Goal: Task Accomplishment & Management: Manage account settings

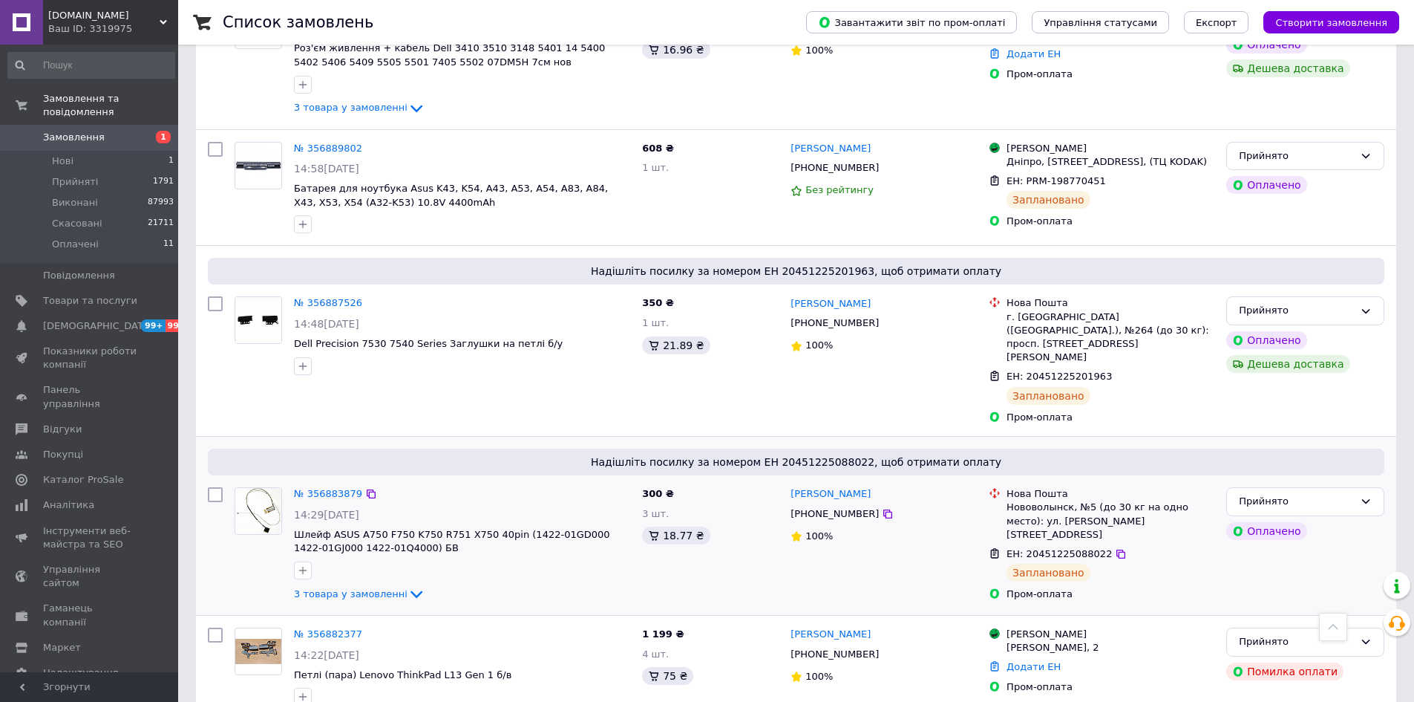
scroll to position [1336, 0]
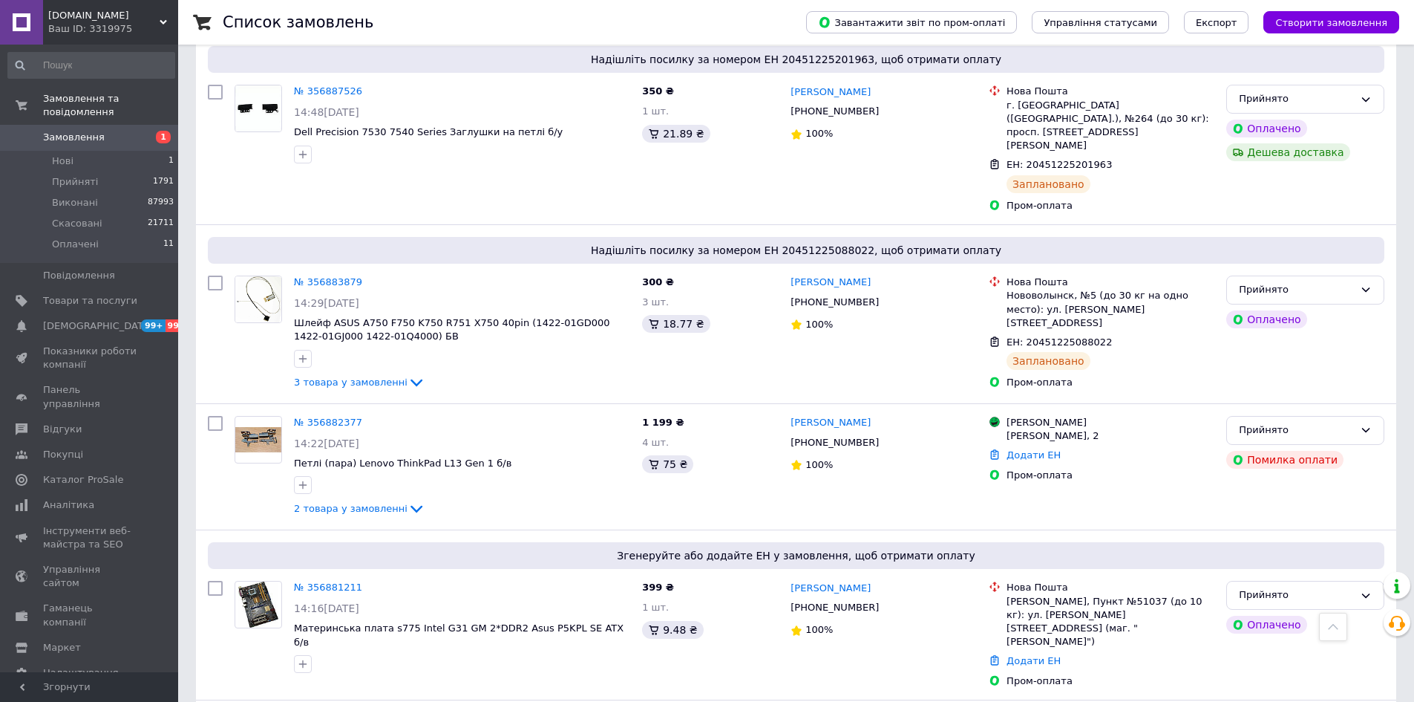
click at [117, 36] on div "NotebookCell.com.ua Ваш ID: 3319975" at bounding box center [110, 22] width 135 height 45
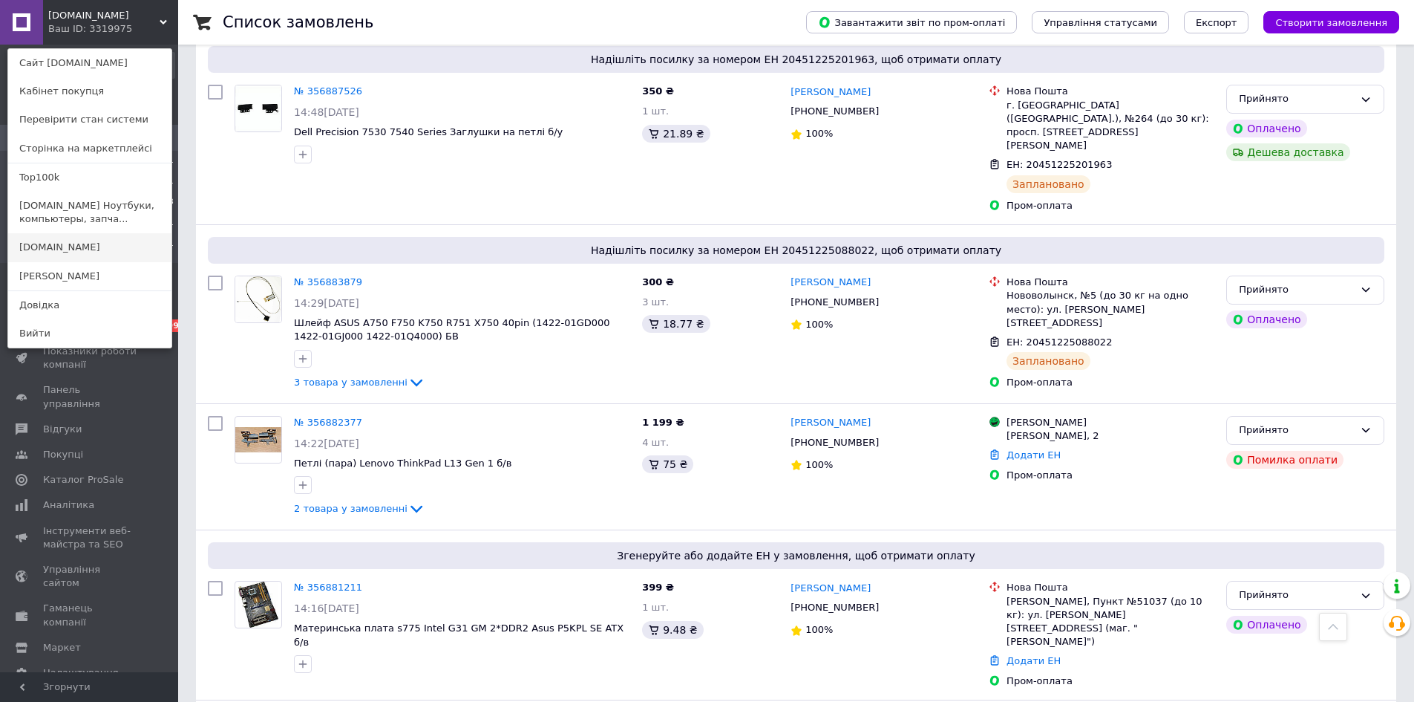
click at [90, 239] on link "[DOMAIN_NAME]" at bounding box center [89, 247] width 163 height 28
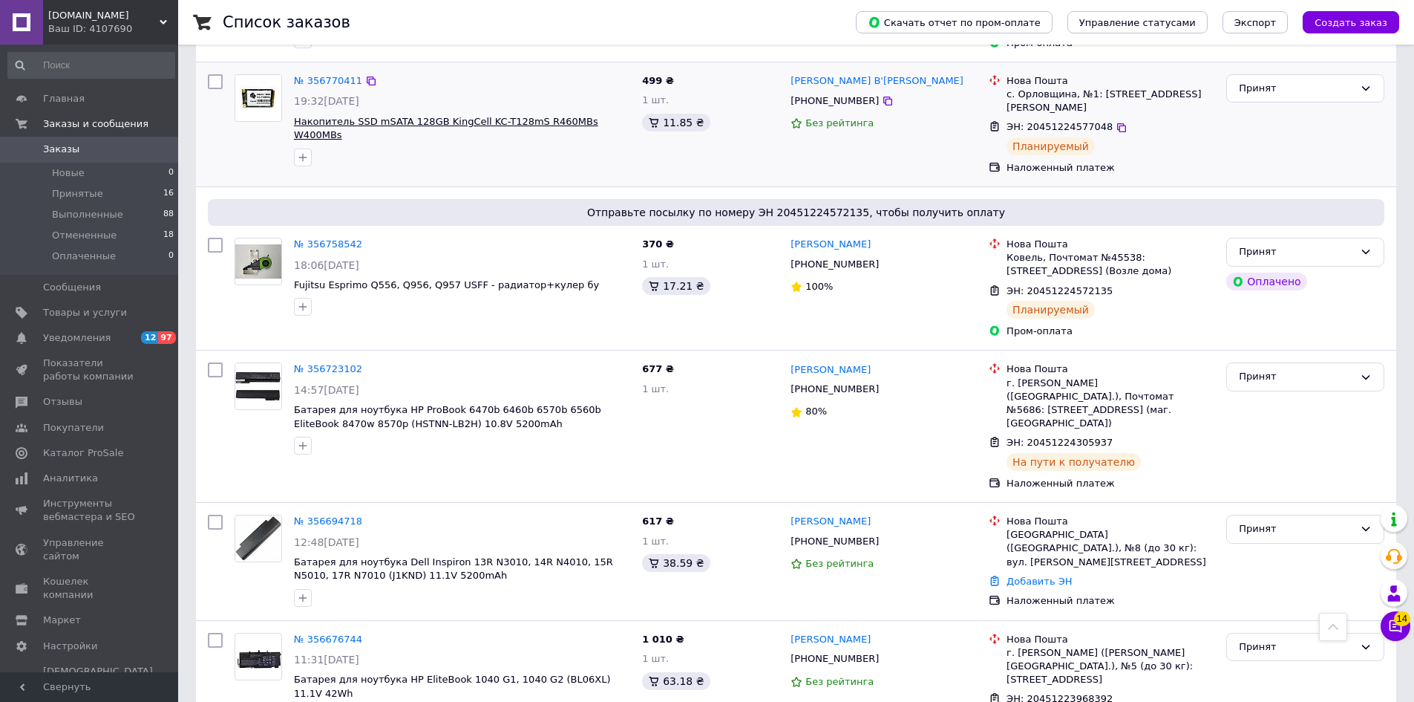
scroll to position [371, 0]
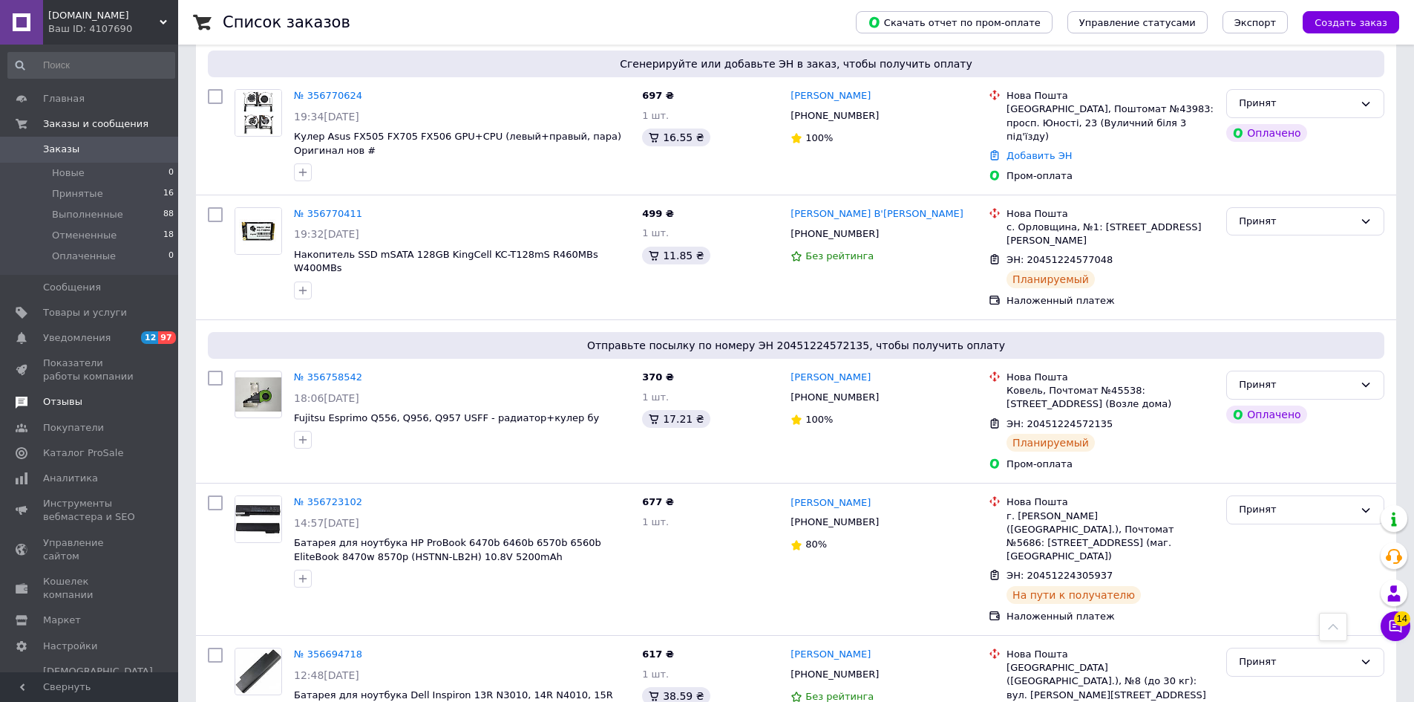
click at [93, 397] on span "Отзывы" at bounding box center [90, 401] width 94 height 13
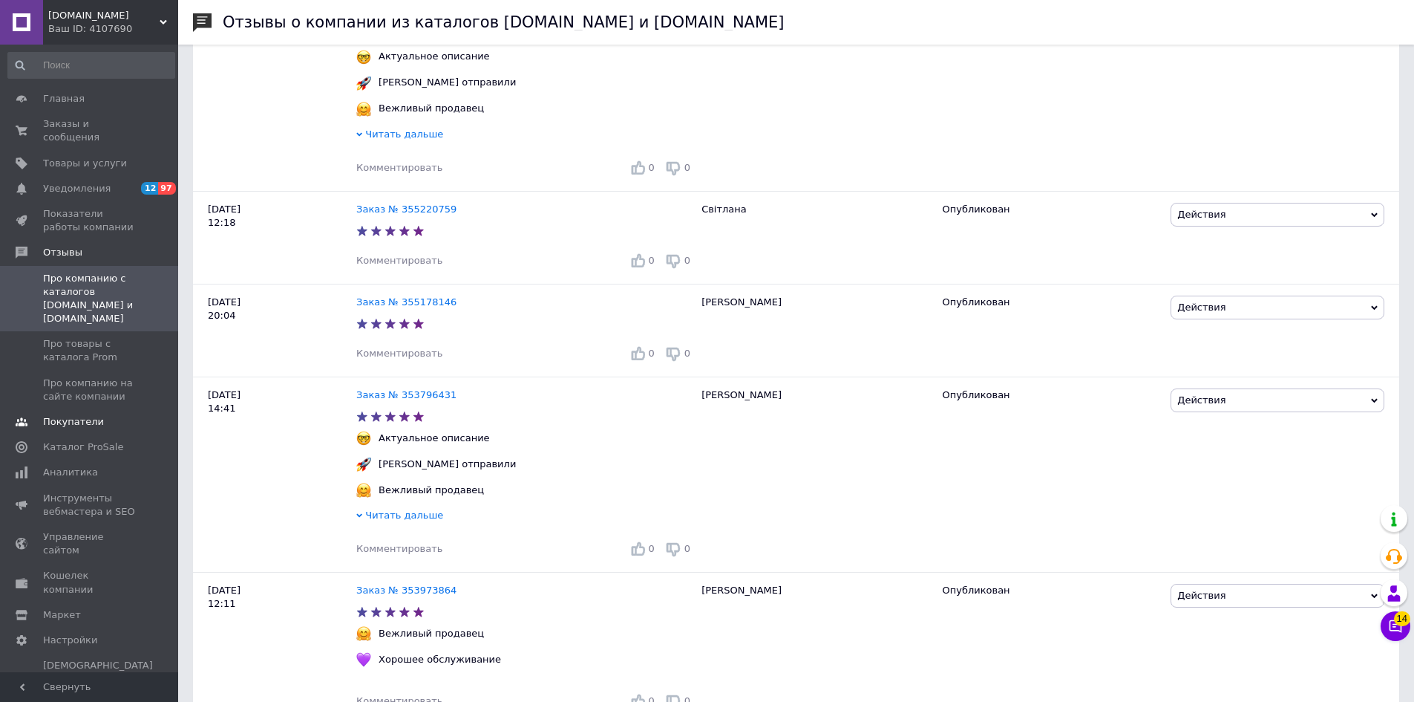
scroll to position [1262, 0]
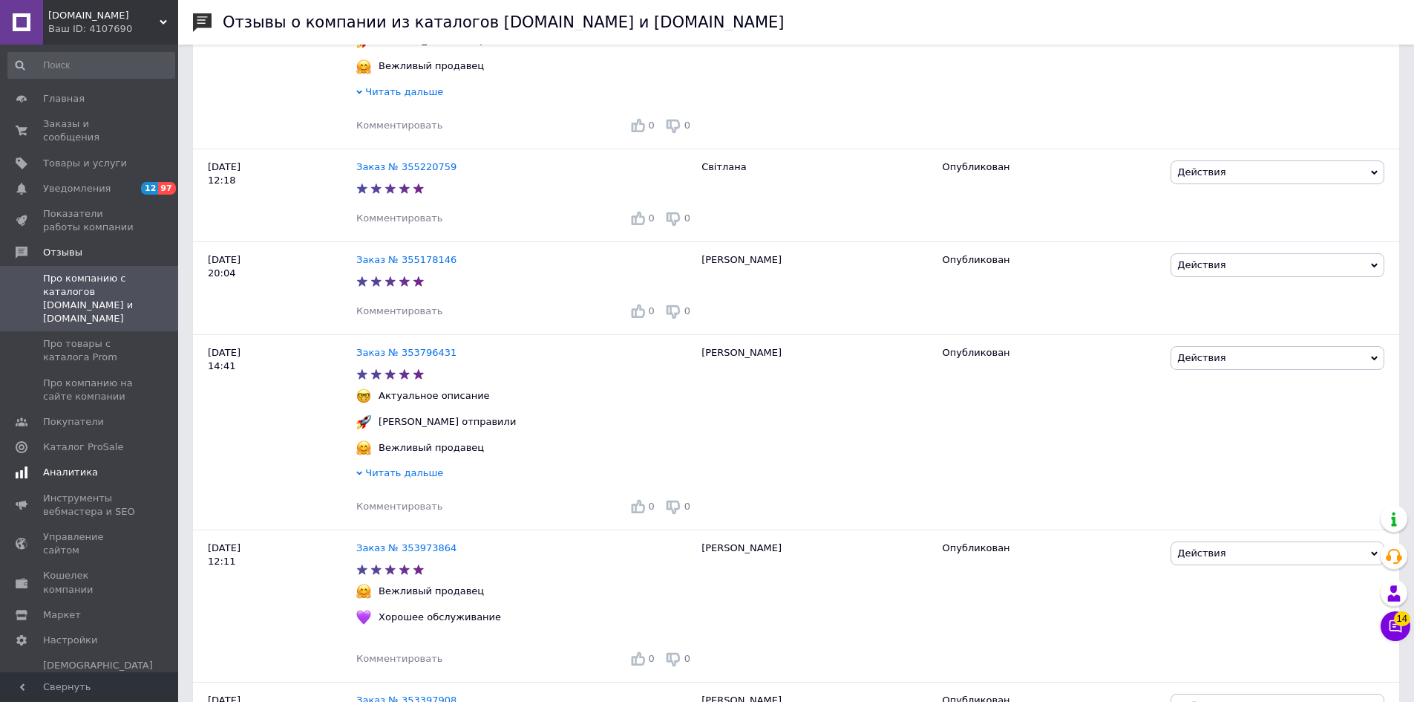
click at [105, 460] on link "Аналитика" at bounding box center [91, 472] width 183 height 25
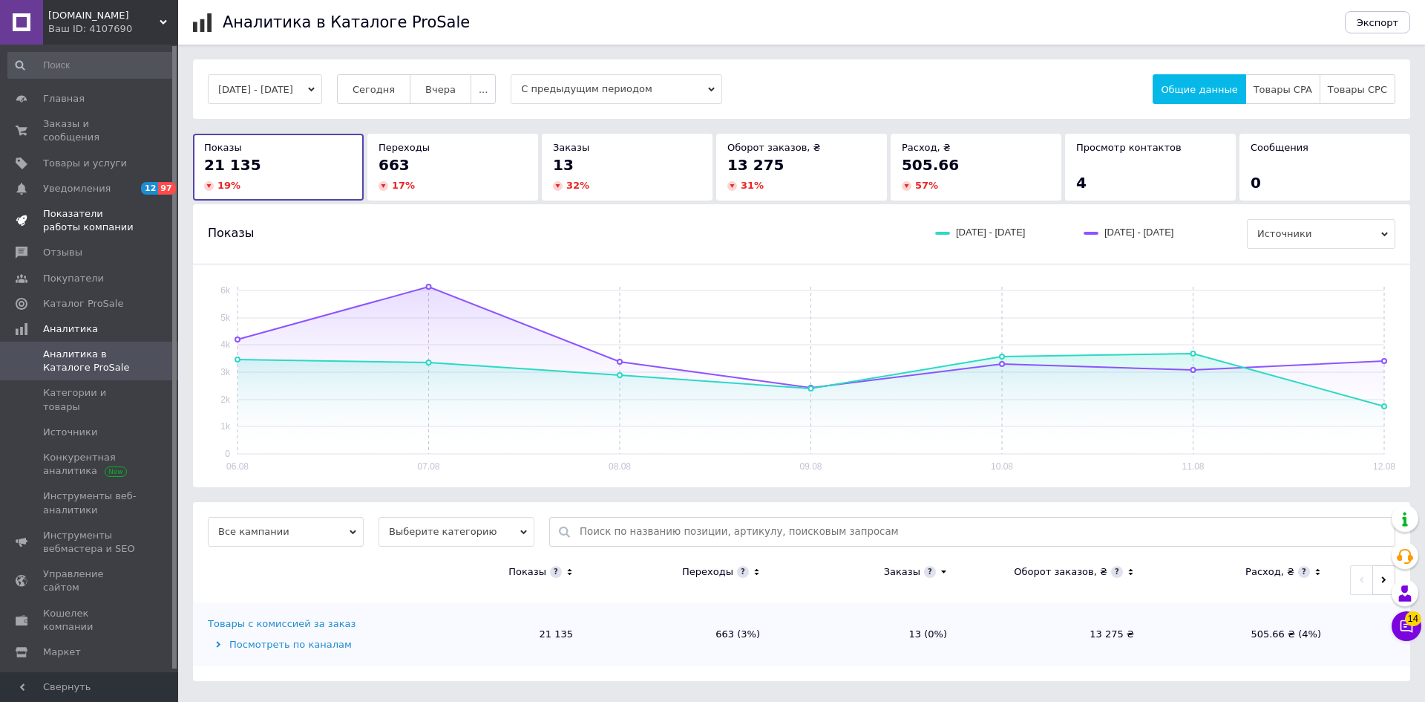
click at [105, 208] on span "Показатели работы компании" at bounding box center [90, 220] width 94 height 27
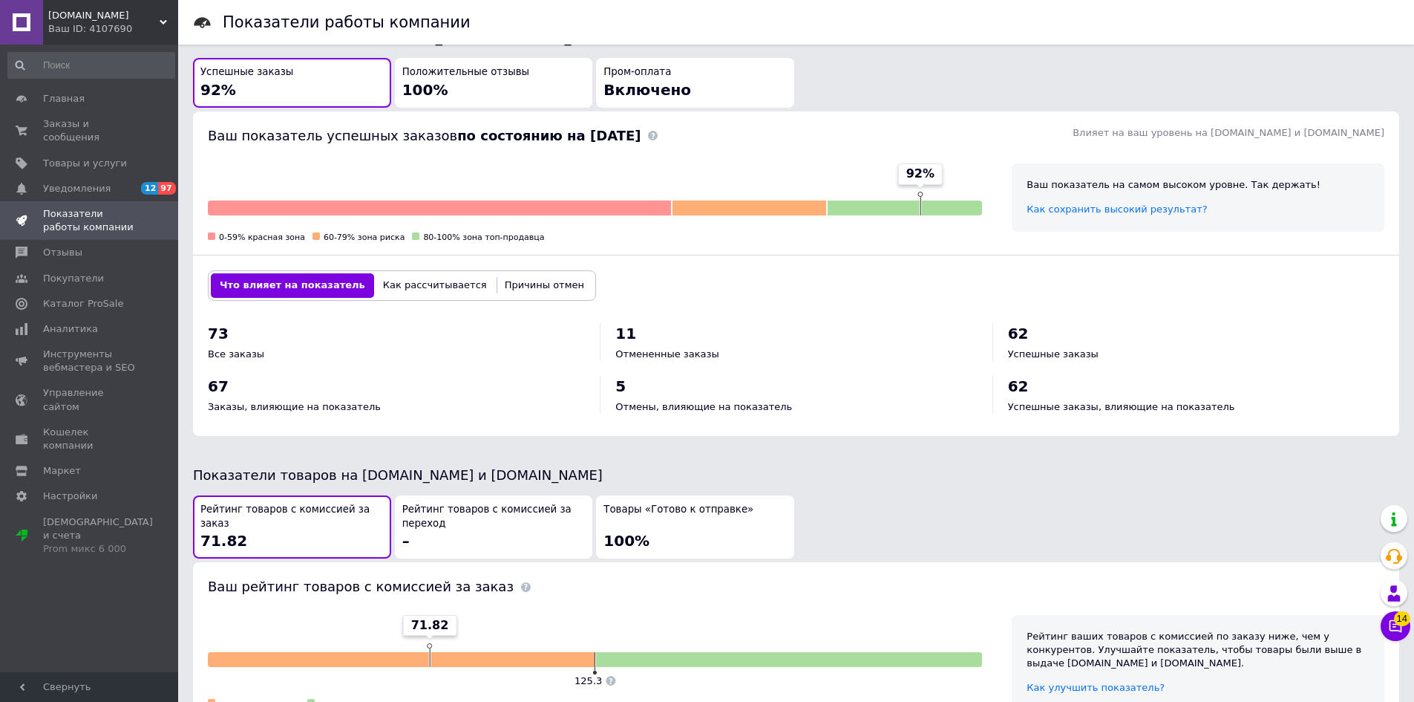
scroll to position [445, 0]
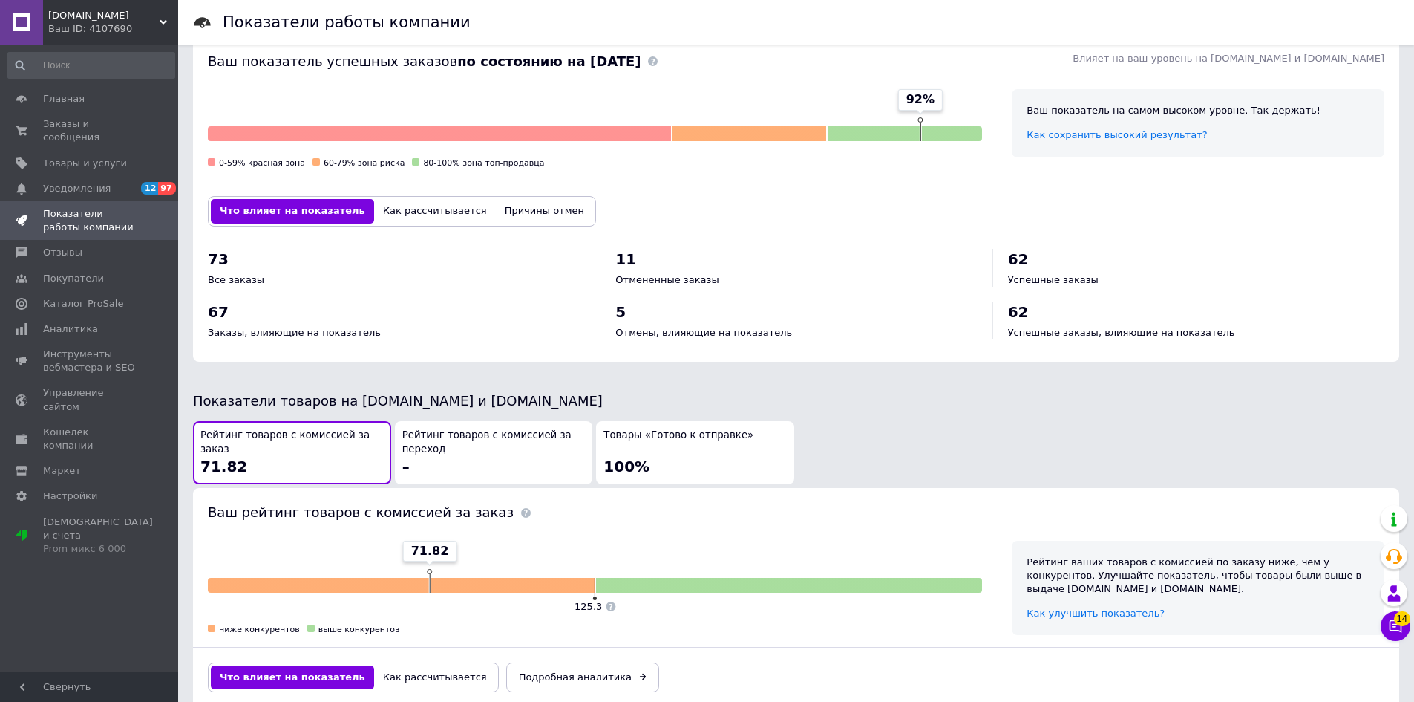
click at [715, 434] on span "Товары «Готово к отправке»" at bounding box center [679, 435] width 150 height 14
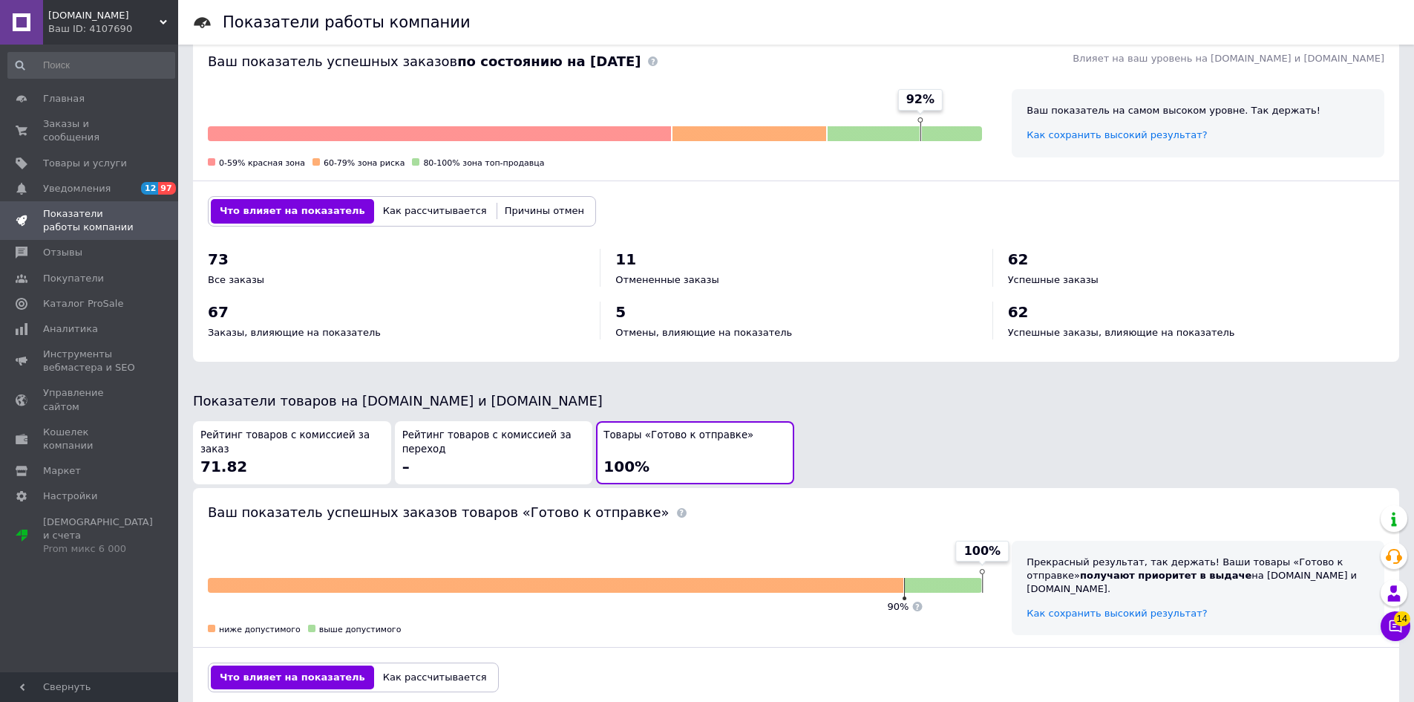
click at [350, 467] on div "Рейтинг товаров с комиссией за заказ 71.82" at bounding box center [291, 452] width 183 height 48
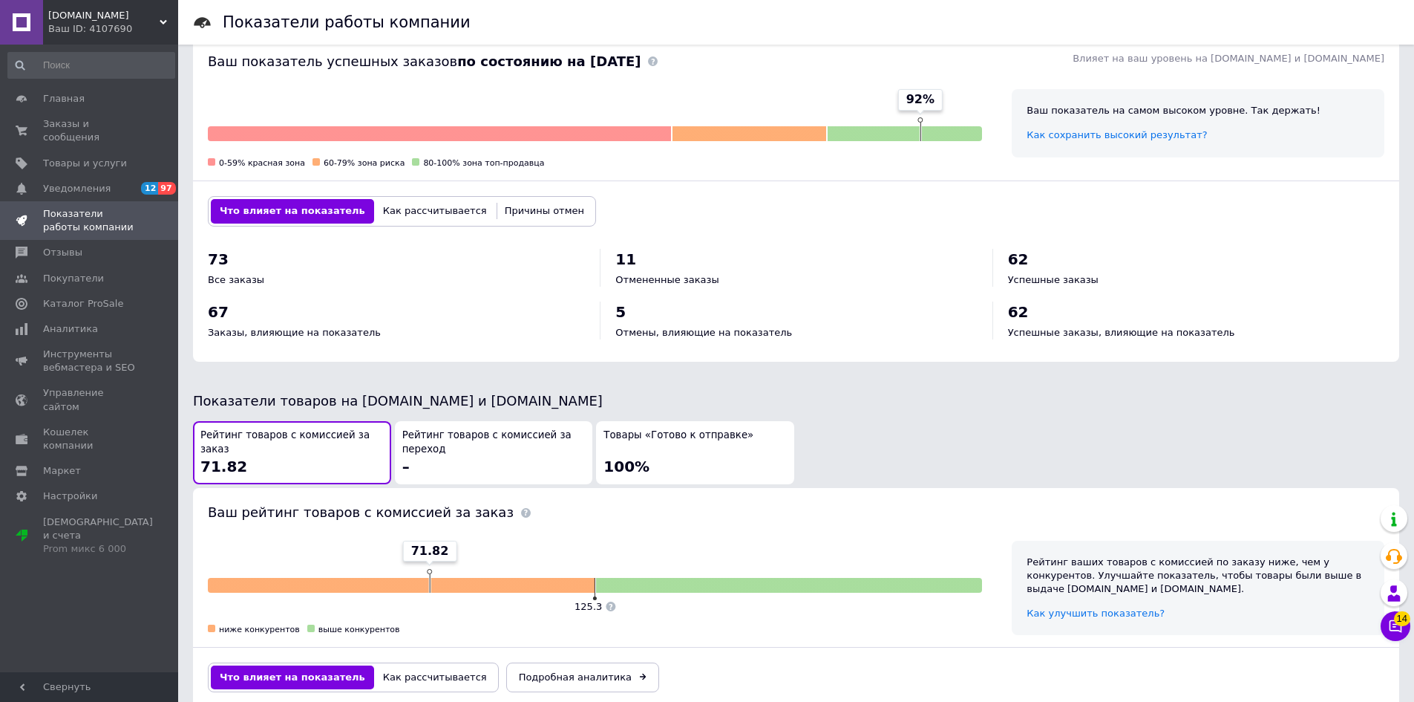
scroll to position [594, 0]
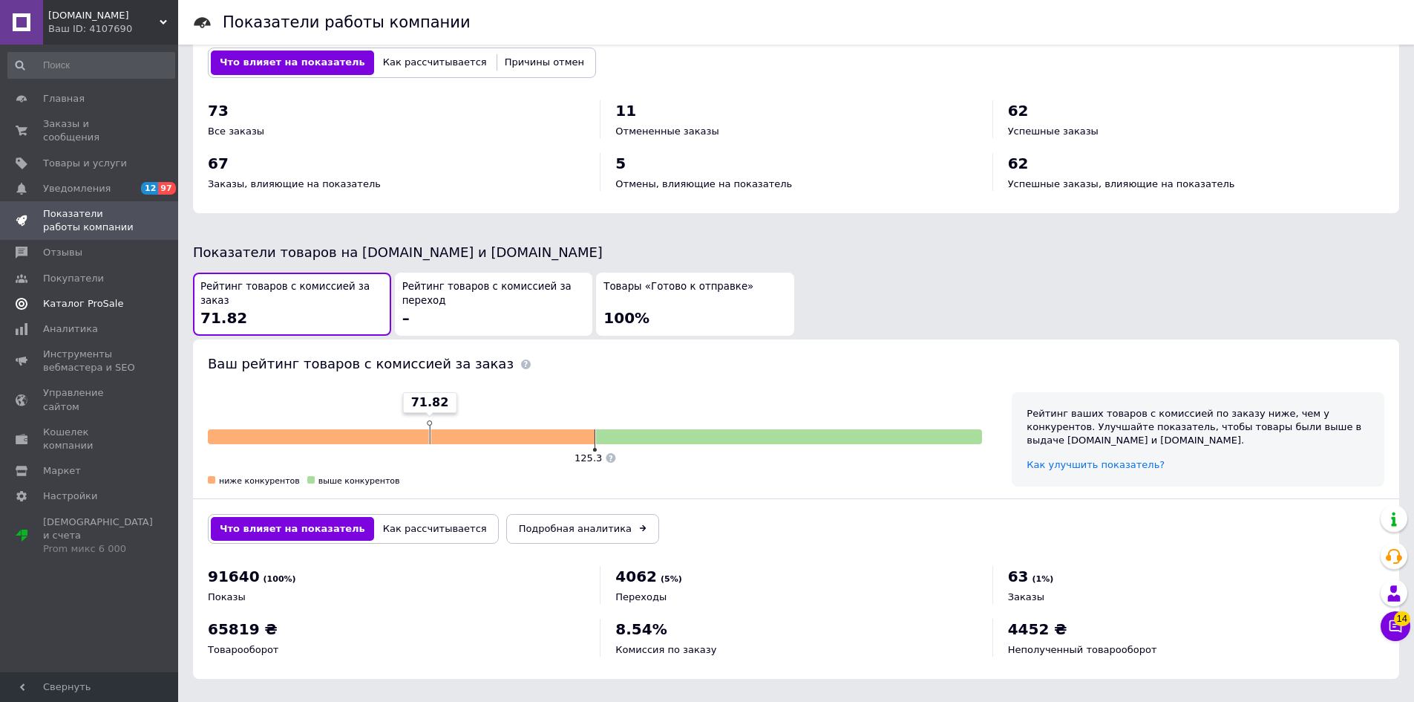
click at [99, 297] on span "Каталог ProSale" at bounding box center [83, 303] width 80 height 13
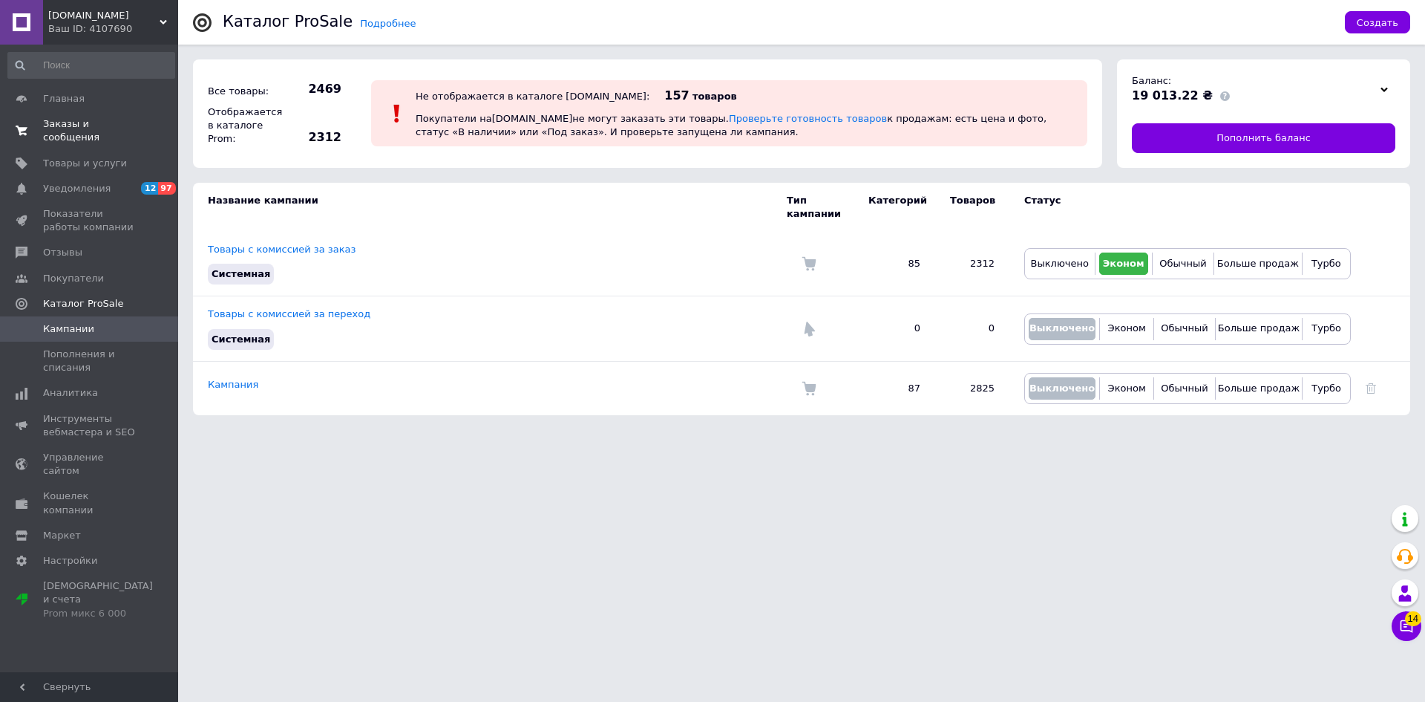
click at [67, 131] on link "Заказы и сообщения 0 0" at bounding box center [91, 130] width 183 height 39
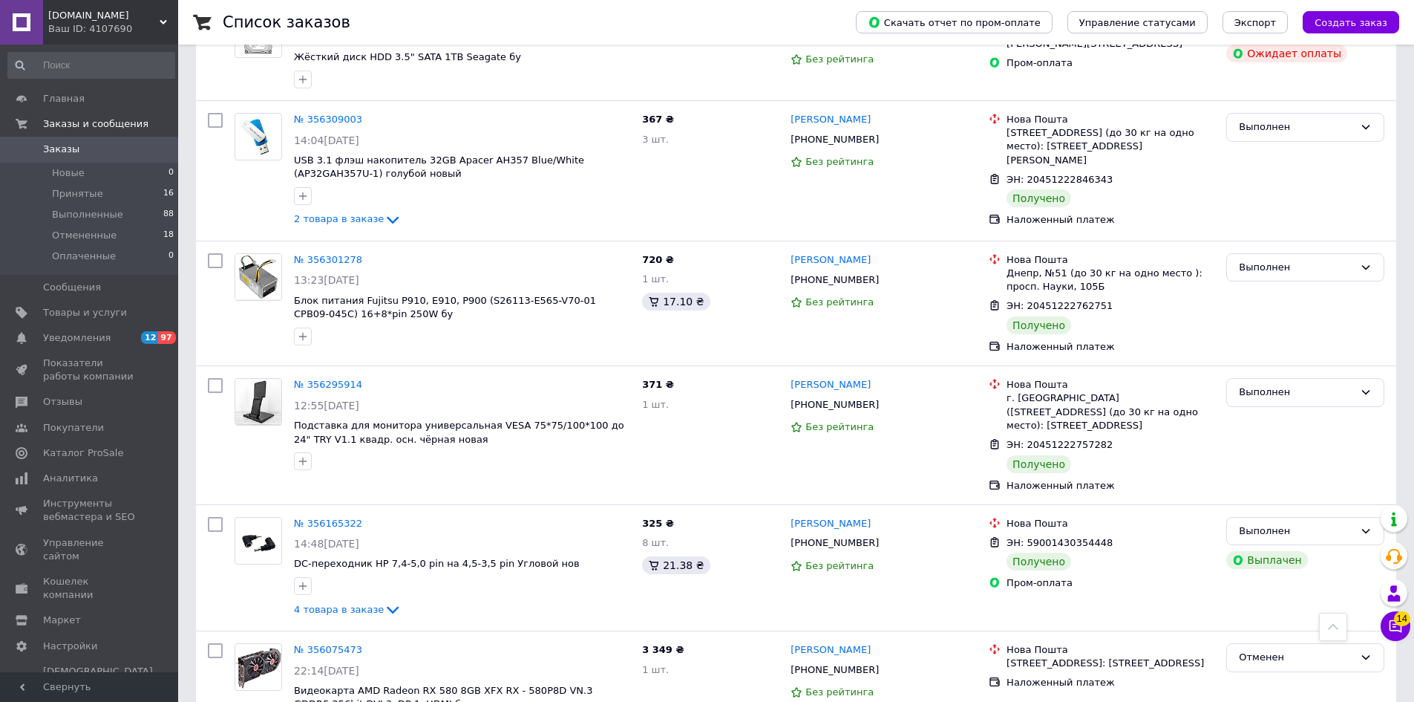
scroll to position [2102, 0]
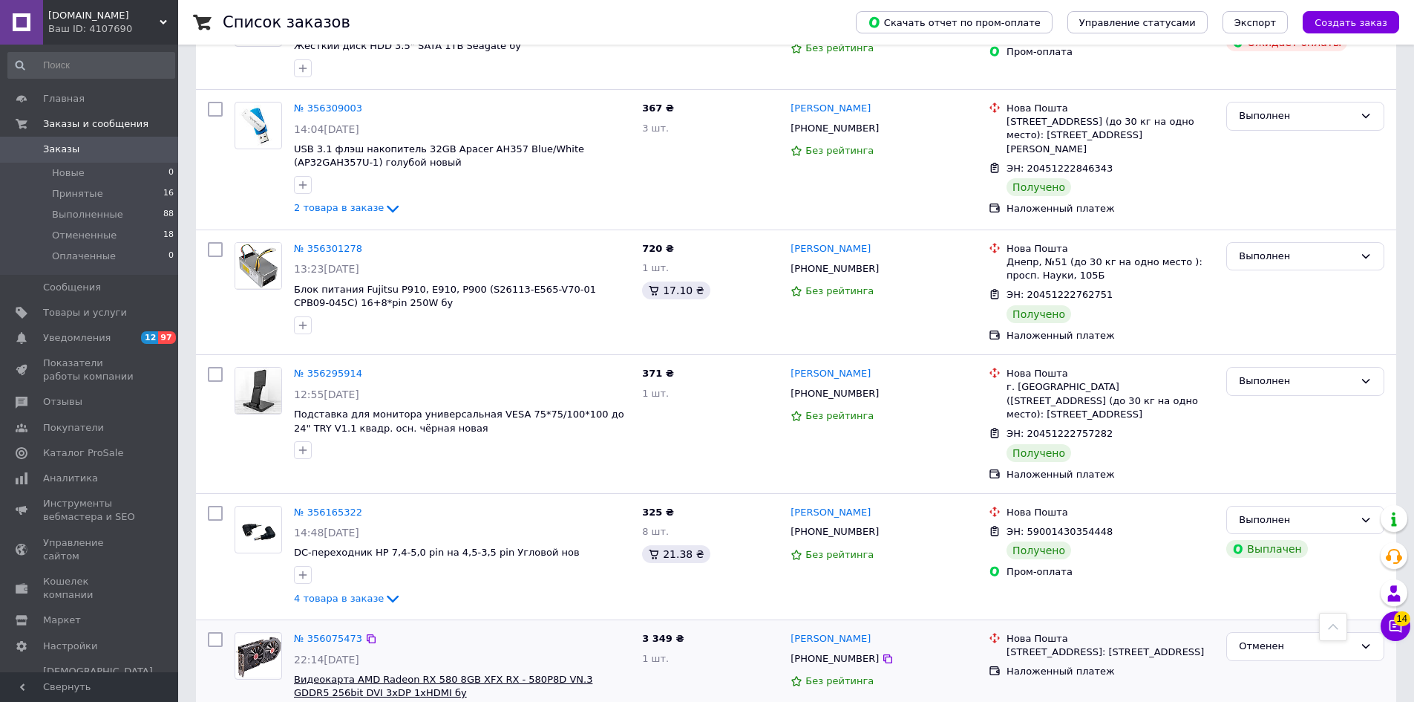
click at [552, 673] on span "Видеокарта AMD Radeon RX 580 8GB XFX RX - 580P8D VN.3 GDDR5 256bit DVI 3xDP 1xH…" at bounding box center [443, 685] width 298 height 25
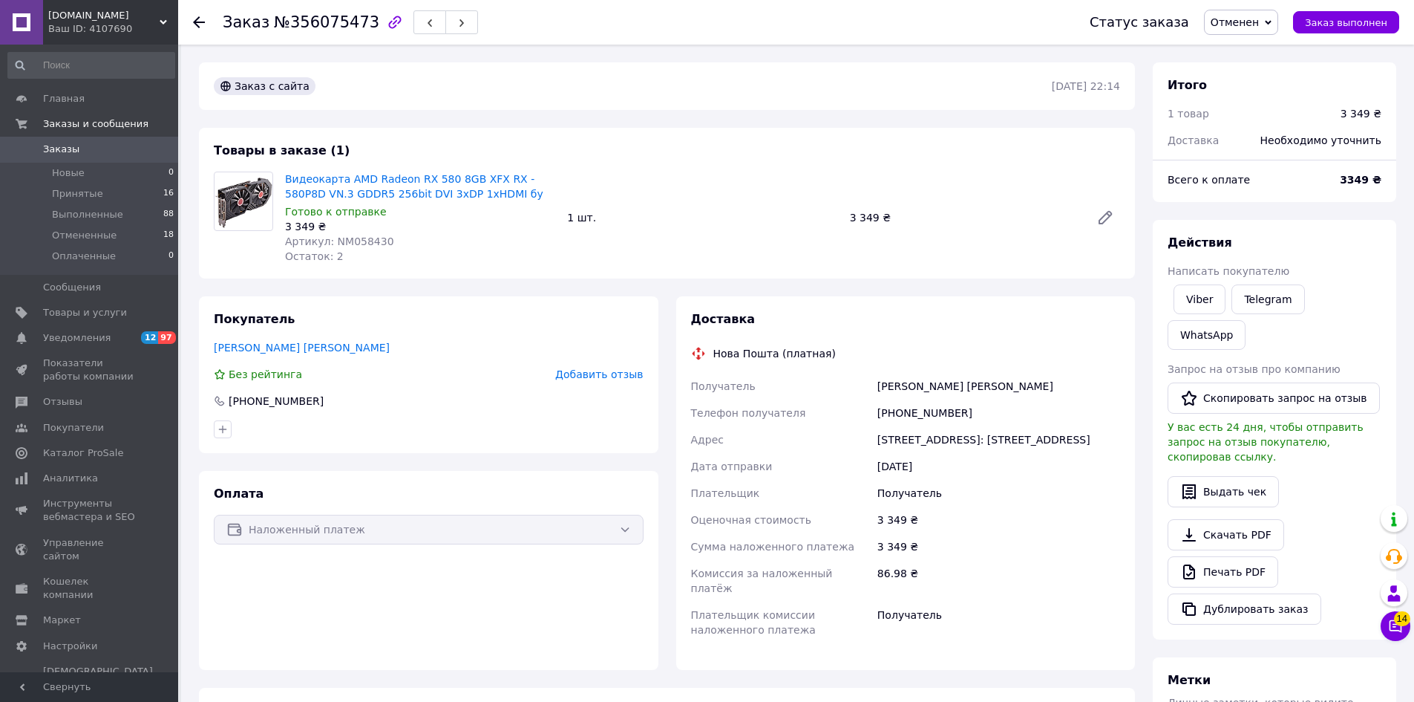
click at [144, 146] on span "0" at bounding box center [157, 149] width 41 height 13
